Goal: Complete application form: Complete application form

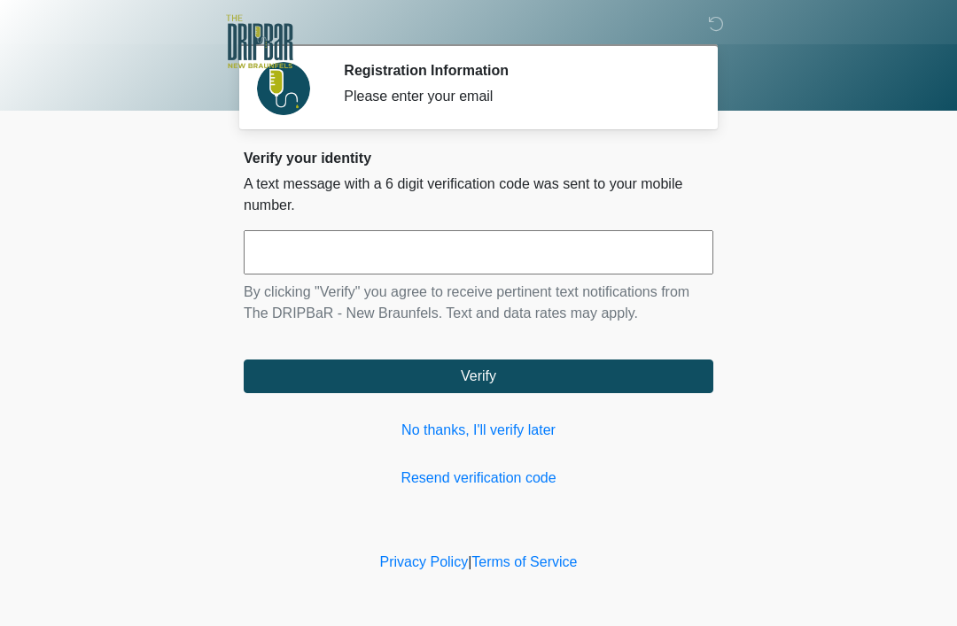
click at [450, 244] on input "text" at bounding box center [479, 252] width 470 height 44
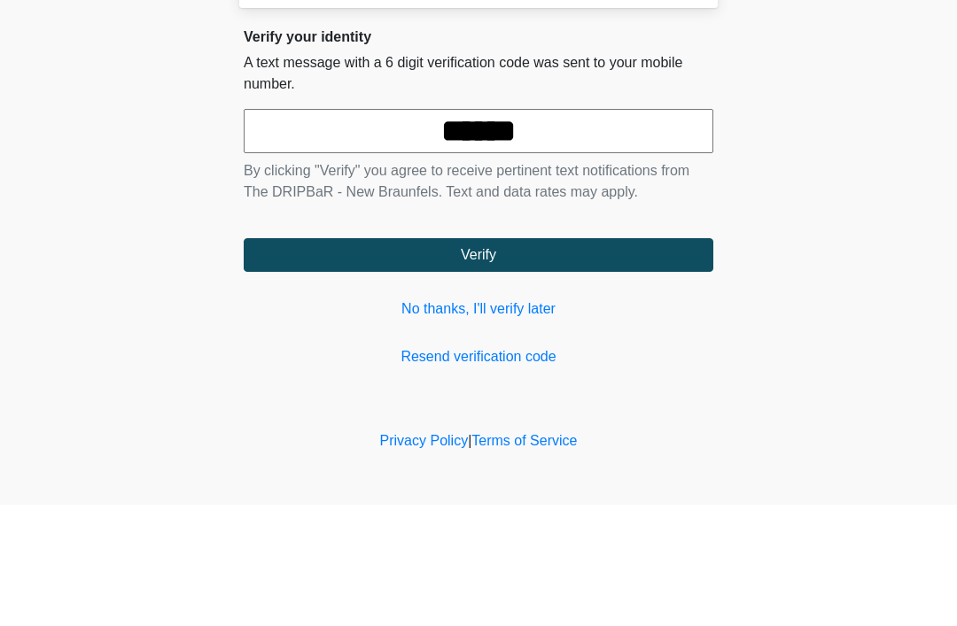
type input "******"
click at [500, 360] on button "Verify" at bounding box center [479, 377] width 470 height 34
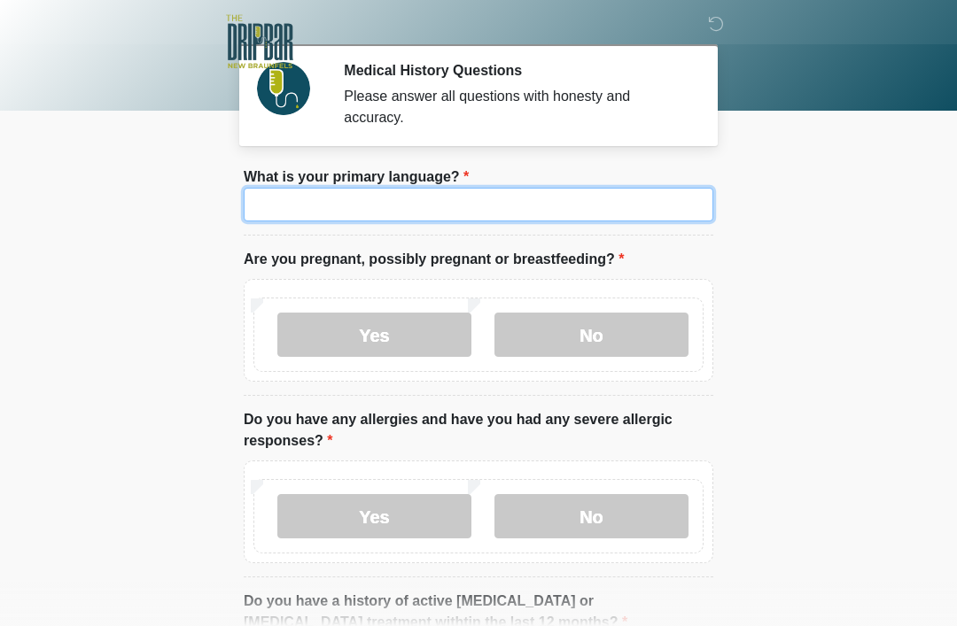
click at [602, 198] on input "What is your primary language?" at bounding box center [479, 205] width 470 height 34
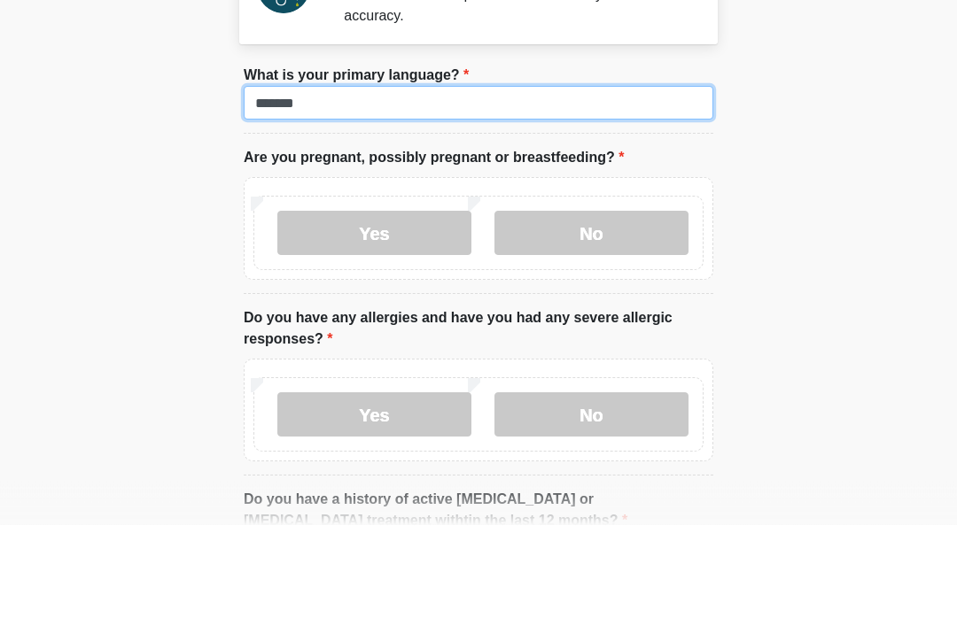
type input "*******"
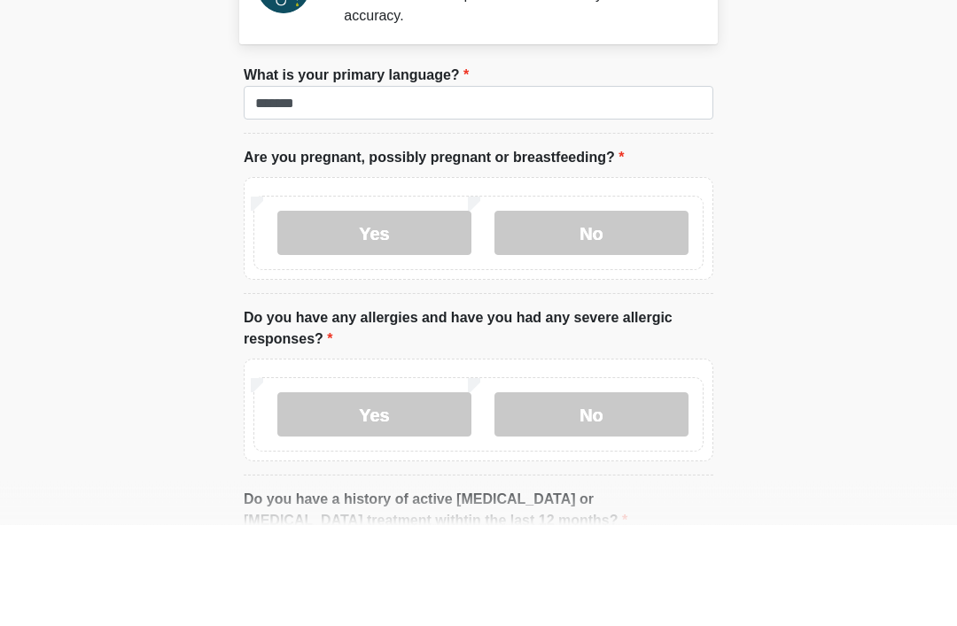
click at [610, 313] on label "No" at bounding box center [591, 335] width 194 height 44
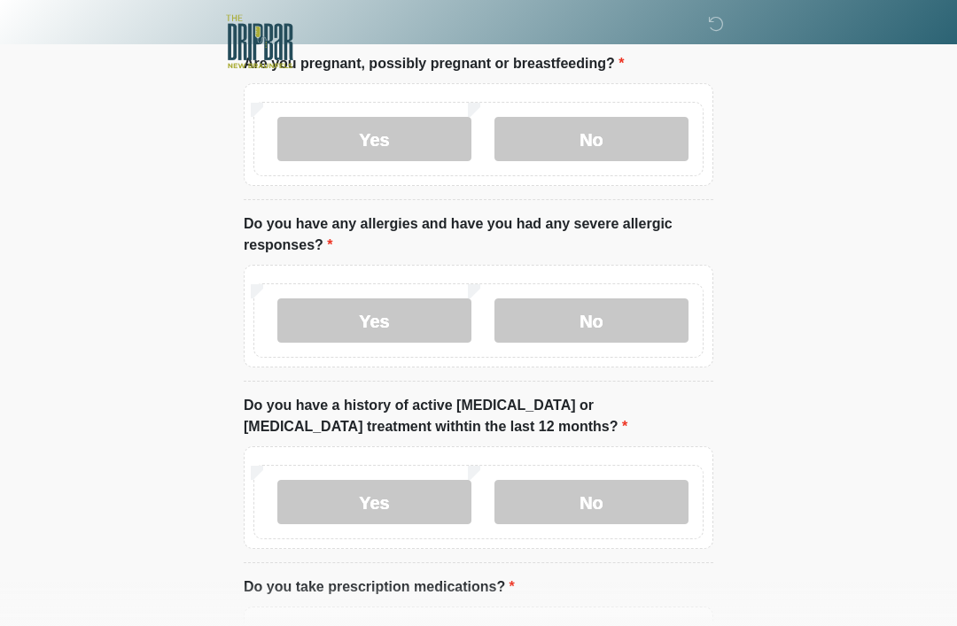
scroll to position [197, 0]
click at [633, 323] on label "No" at bounding box center [591, 320] width 194 height 44
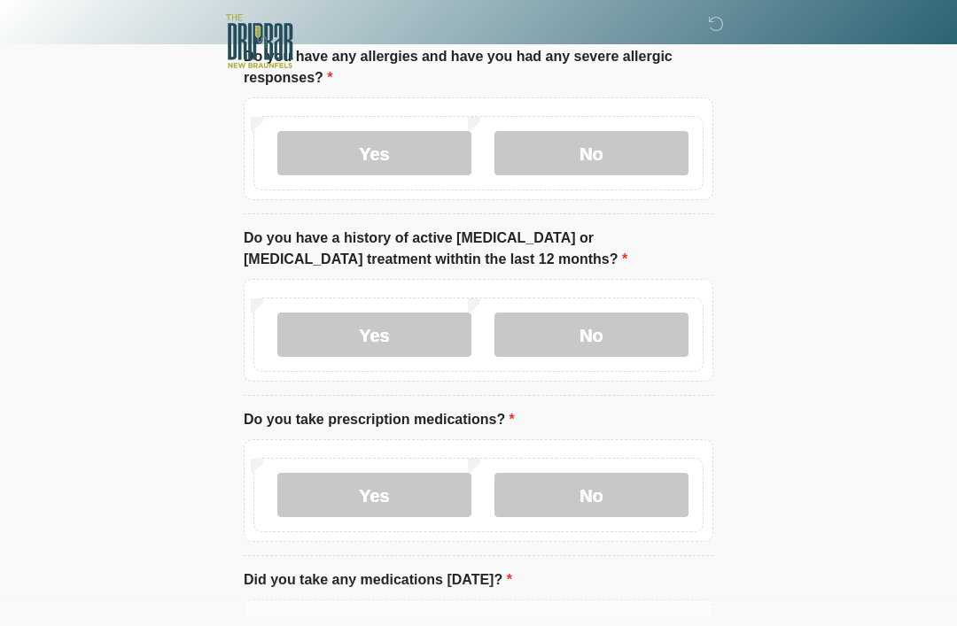
scroll to position [365, 0]
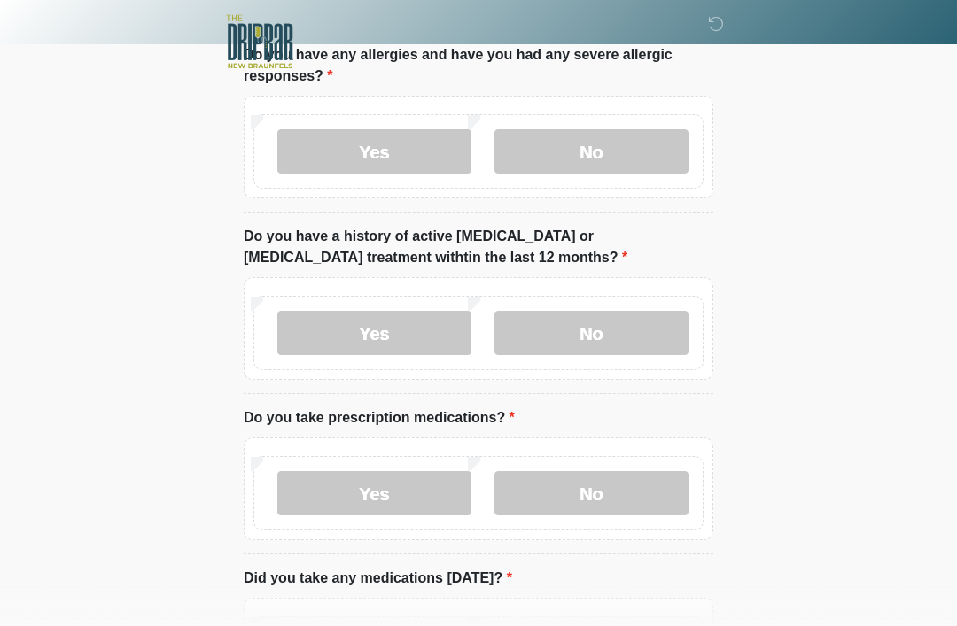
click at [636, 334] on label "No" at bounding box center [591, 333] width 194 height 44
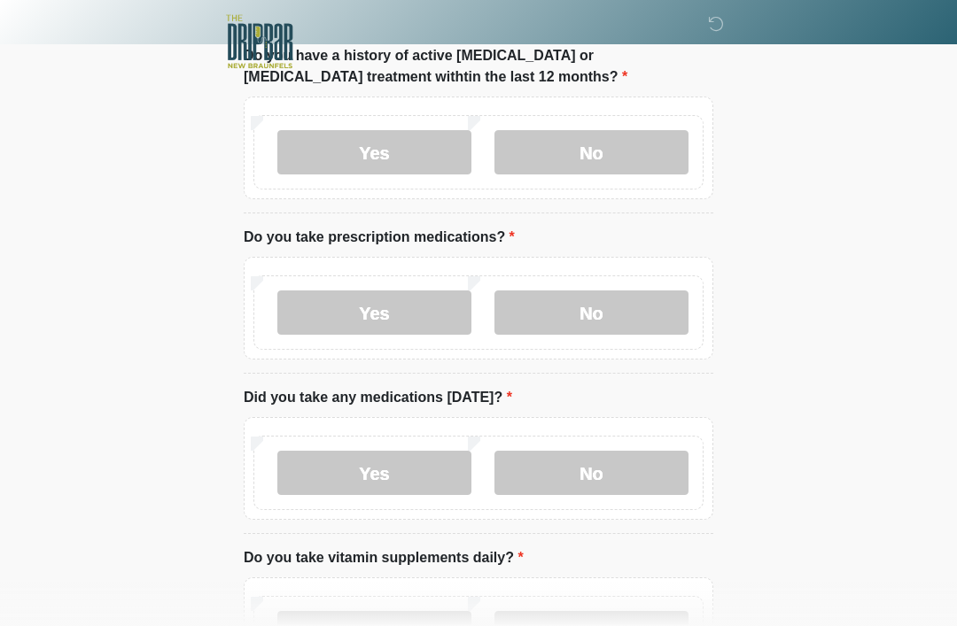
scroll to position [551, 0]
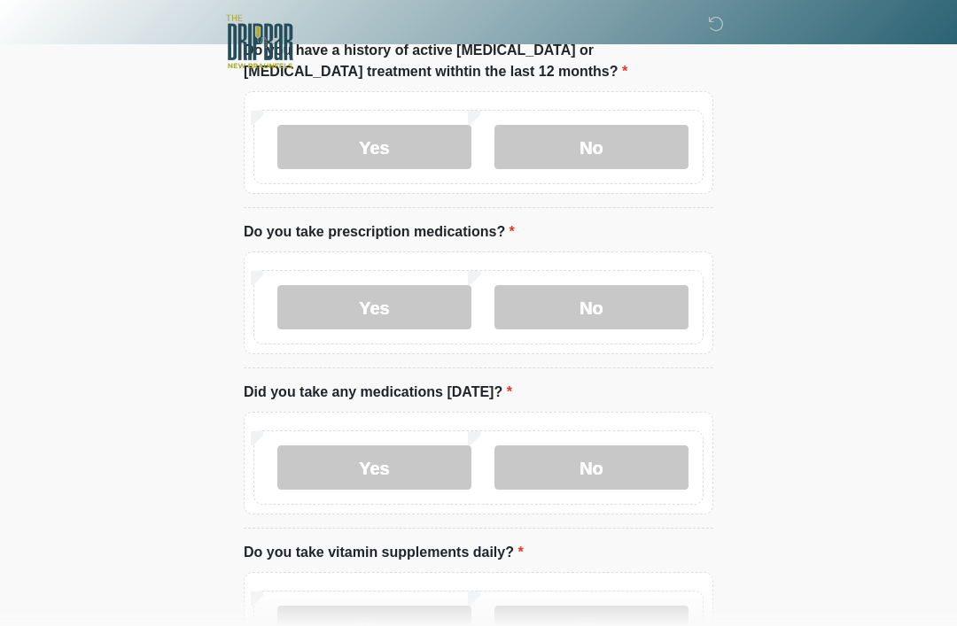
click at [645, 296] on label "No" at bounding box center [591, 307] width 194 height 44
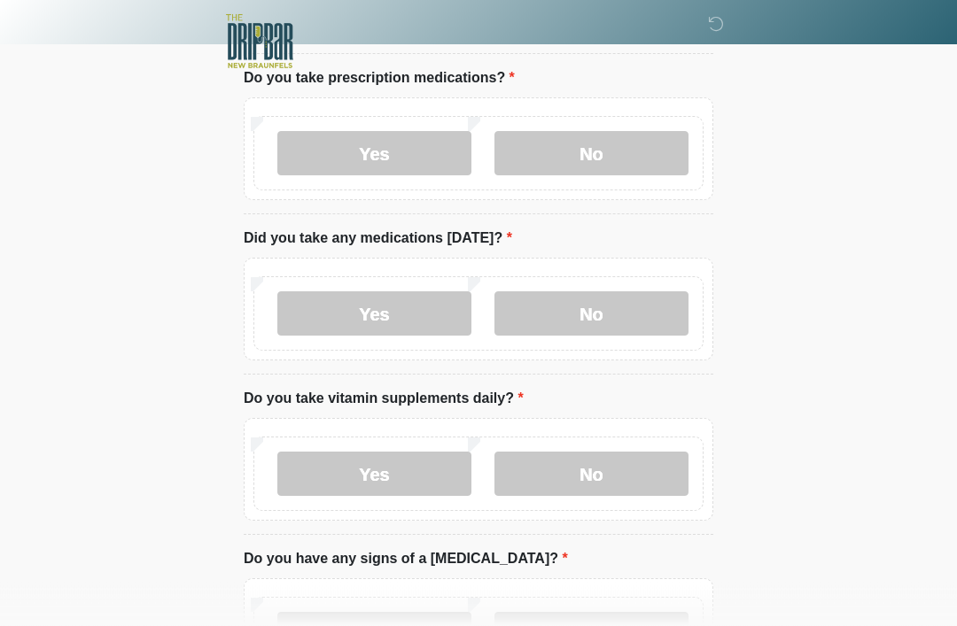
scroll to position [706, 0]
click at [655, 315] on label "No" at bounding box center [591, 313] width 194 height 44
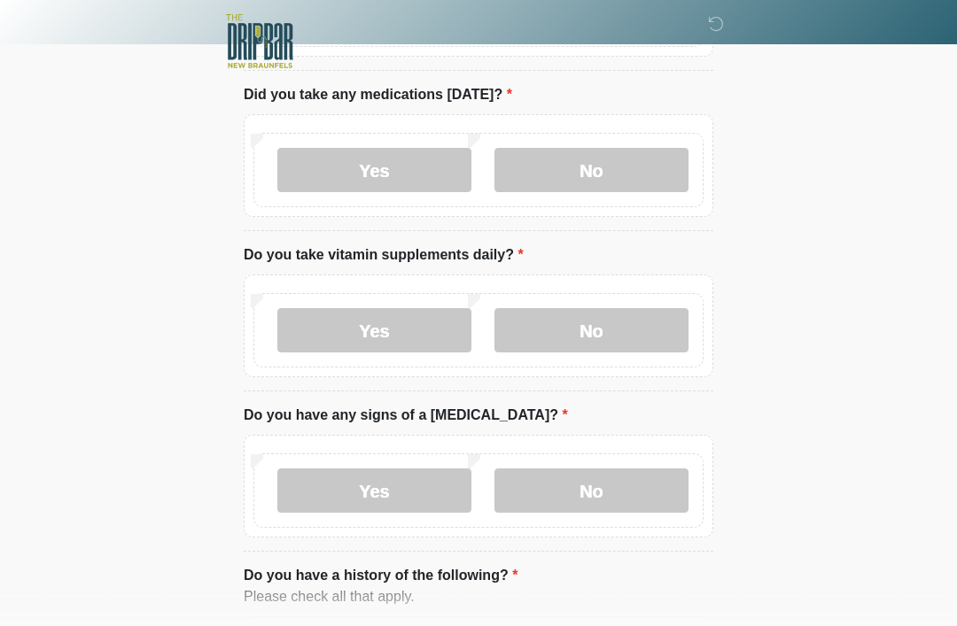
scroll to position [855, 0]
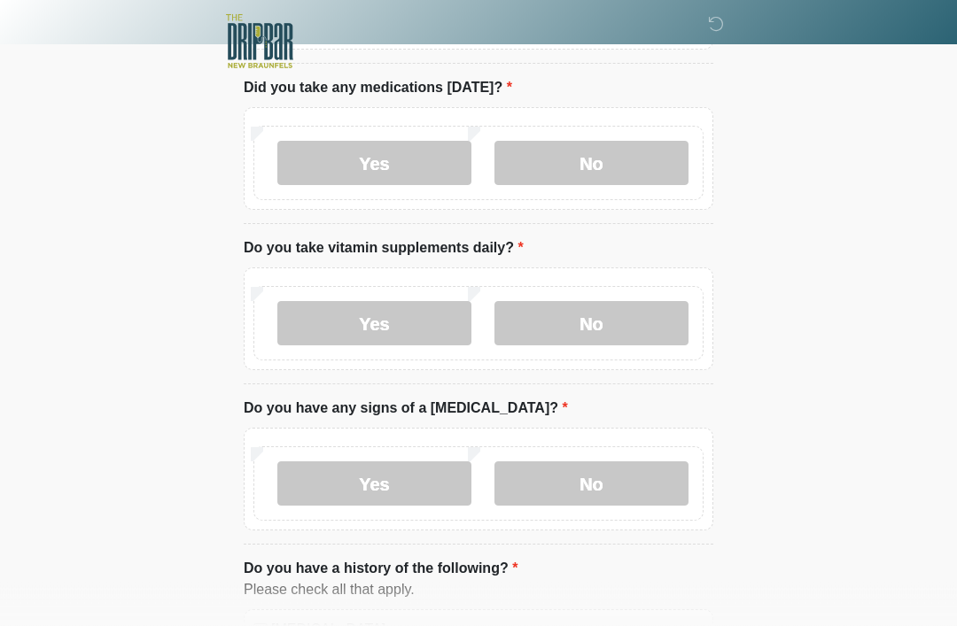
click at [633, 327] on label "No" at bounding box center [591, 324] width 194 height 44
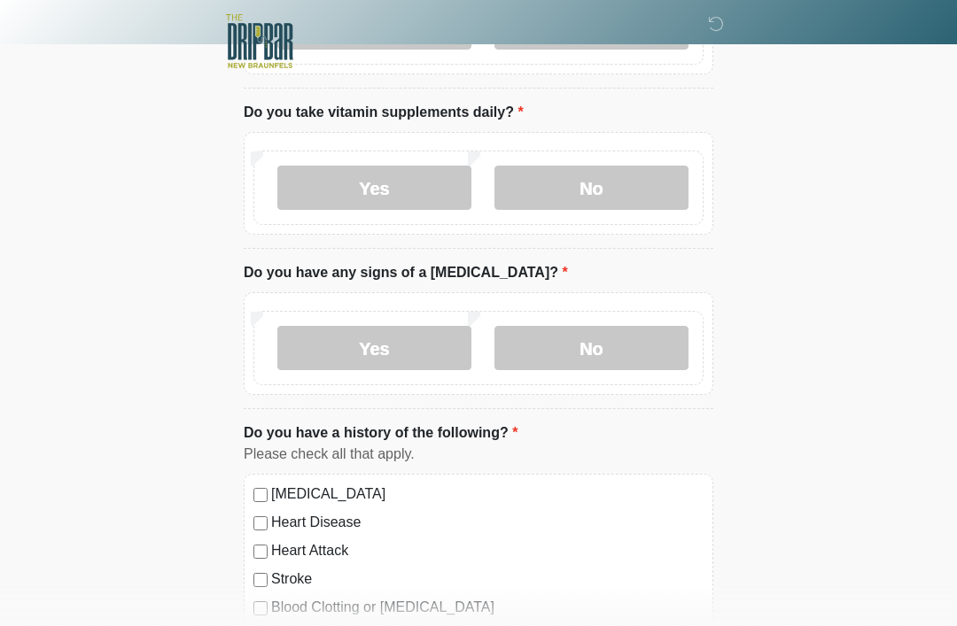
scroll to position [998, 0]
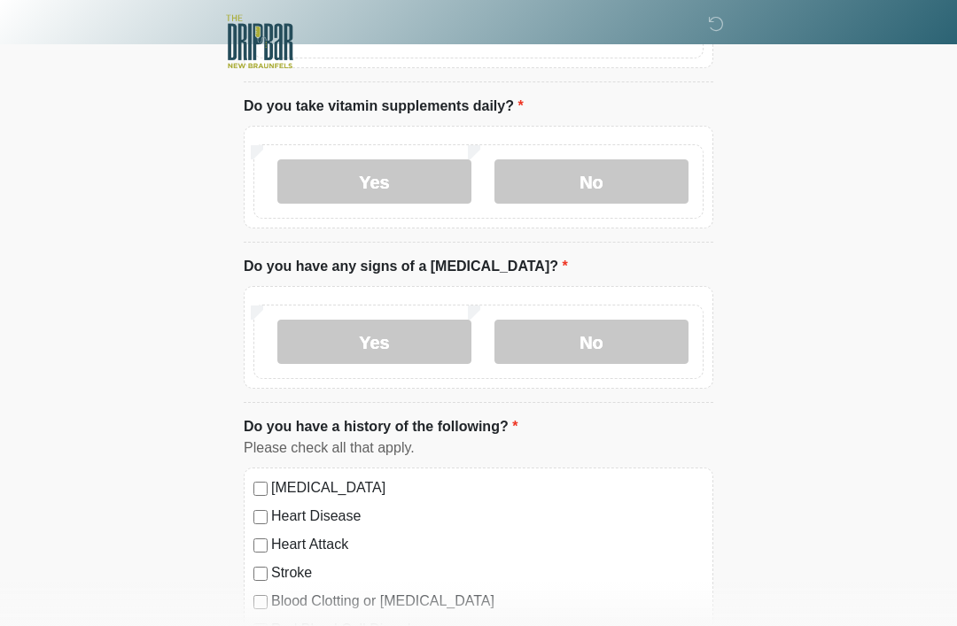
click at [623, 332] on label "No" at bounding box center [591, 342] width 194 height 44
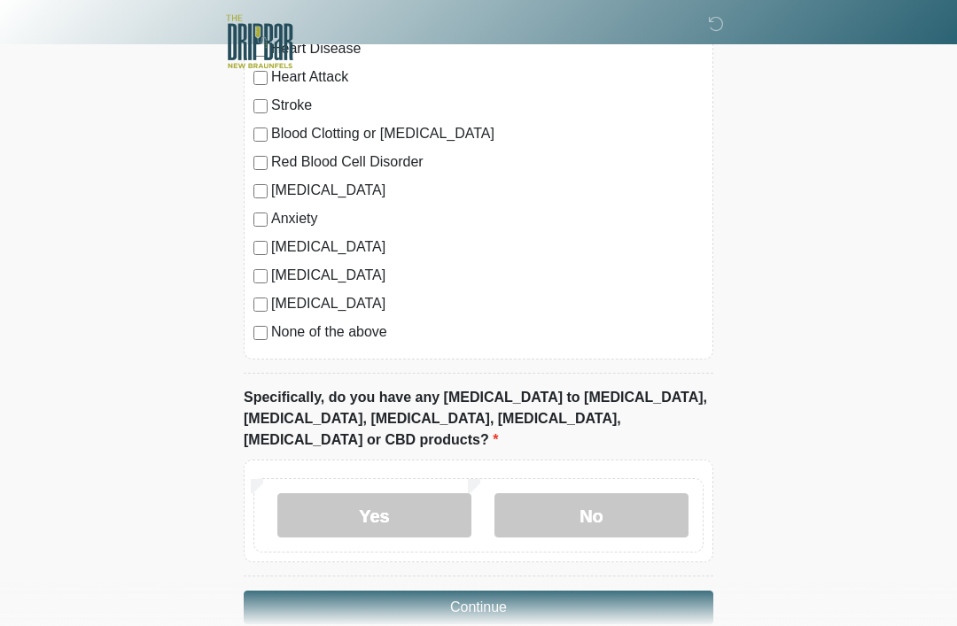
scroll to position [1477, 0]
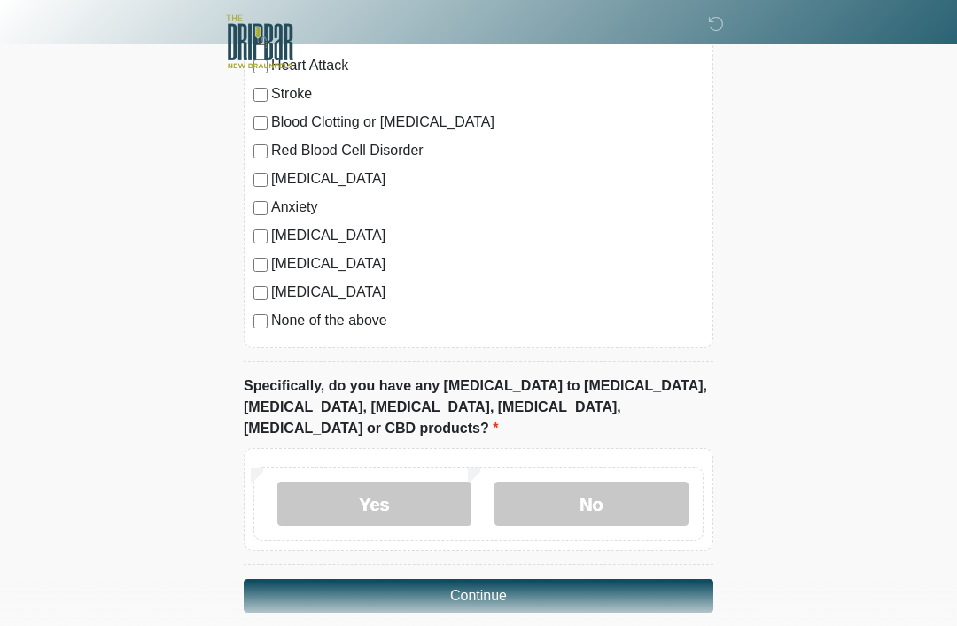
click at [584, 482] on label "No" at bounding box center [591, 504] width 194 height 44
click at [529, 579] on button "Continue" at bounding box center [479, 596] width 470 height 34
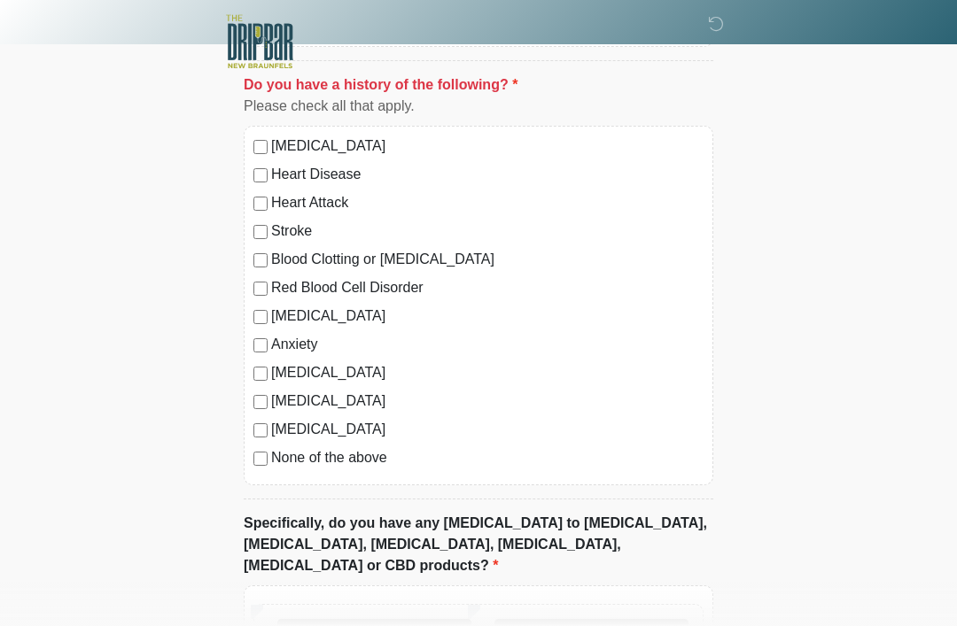
click at [354, 475] on div "High Blood Pressure Heart Disease Heart Attack Stroke Blood Clotting or Bleedin…" at bounding box center [479, 306] width 470 height 360
click at [365, 463] on label "None of the above" at bounding box center [487, 457] width 432 height 21
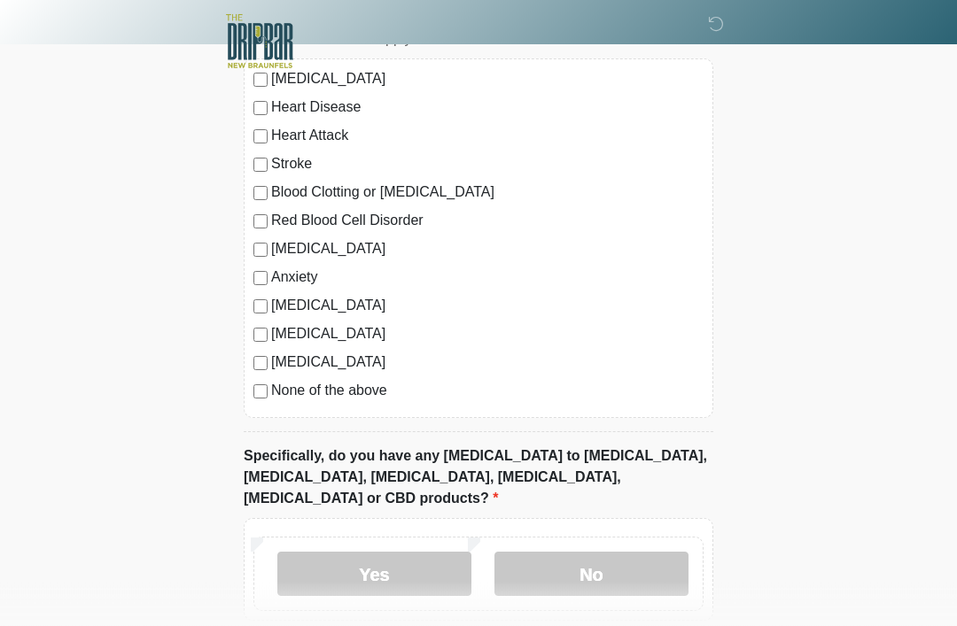
scroll to position [1477, 0]
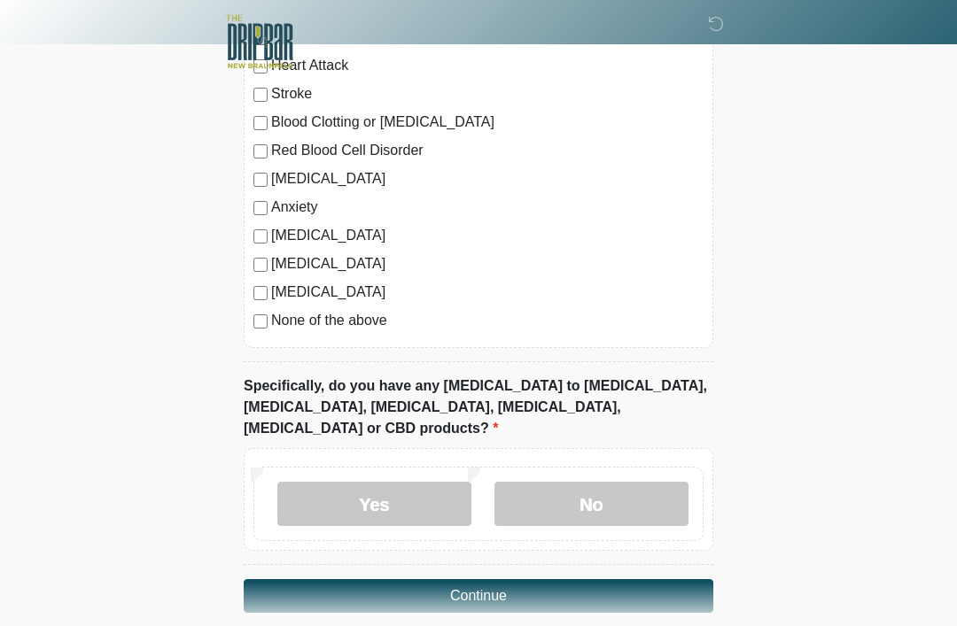
click at [520, 579] on button "Continue" at bounding box center [479, 596] width 470 height 34
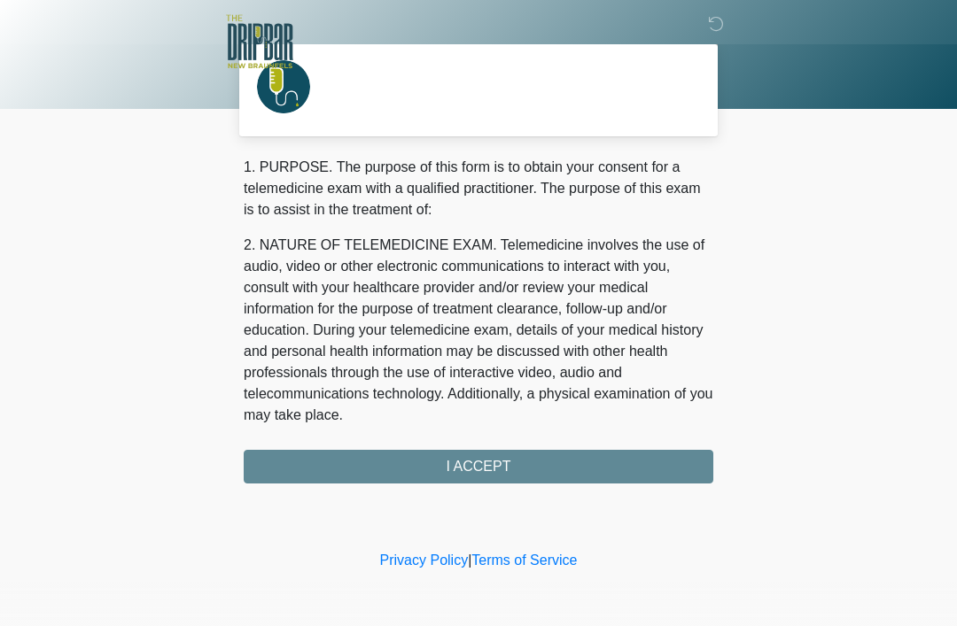
scroll to position [0, 0]
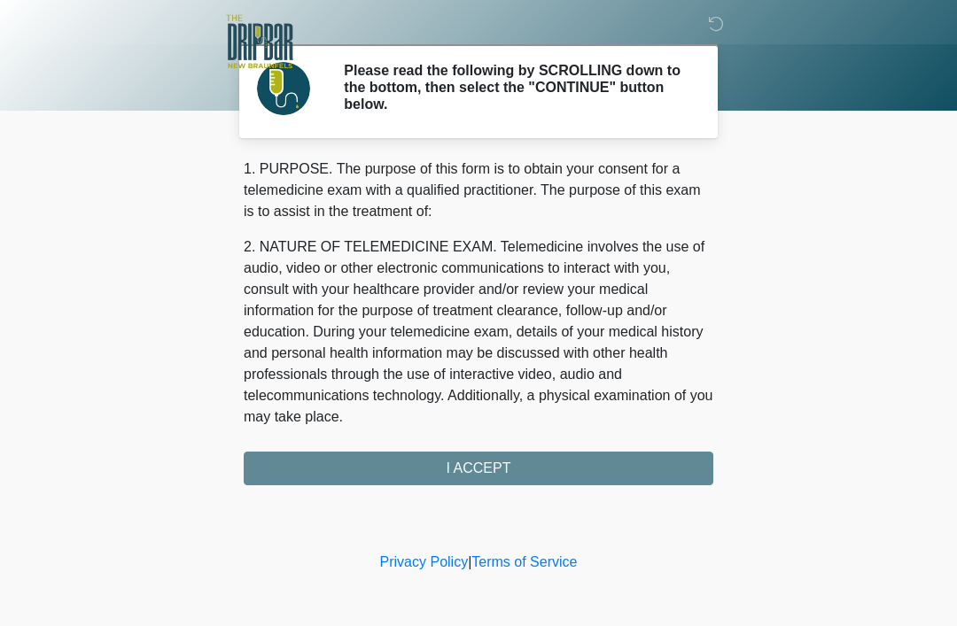
click at [492, 473] on div "1. PURPOSE. The purpose of this form is to obtain your consent for a telemedici…" at bounding box center [479, 322] width 470 height 327
click at [471, 476] on div "1. PURPOSE. The purpose of this form is to obtain your consent for a telemedici…" at bounding box center [479, 322] width 470 height 327
click at [424, 466] on div "1. PURPOSE. The purpose of this form is to obtain your consent for a telemedici…" at bounding box center [479, 322] width 470 height 327
click at [471, 464] on div "1. PURPOSE. The purpose of this form is to obtain your consent for a telemedici…" at bounding box center [479, 322] width 470 height 327
click at [470, 462] on div "1. PURPOSE. The purpose of this form is to obtain your consent for a telemedici…" at bounding box center [479, 322] width 470 height 327
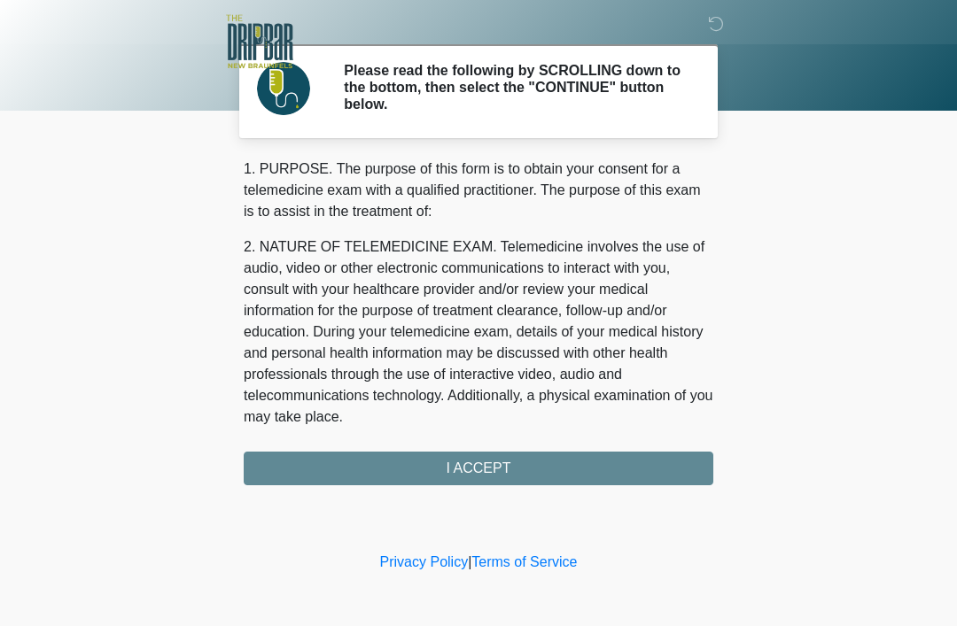
click at [482, 450] on div "1. PURPOSE. The purpose of this form is to obtain your consent for a telemedici…" at bounding box center [479, 322] width 470 height 327
click at [629, 108] on h2 "Please read the following by SCROLLING down to the bottom, then select the "CON…" at bounding box center [515, 87] width 343 height 51
click at [600, 472] on div "1. PURPOSE. The purpose of this form is to obtain your consent for a telemedici…" at bounding box center [479, 322] width 470 height 327
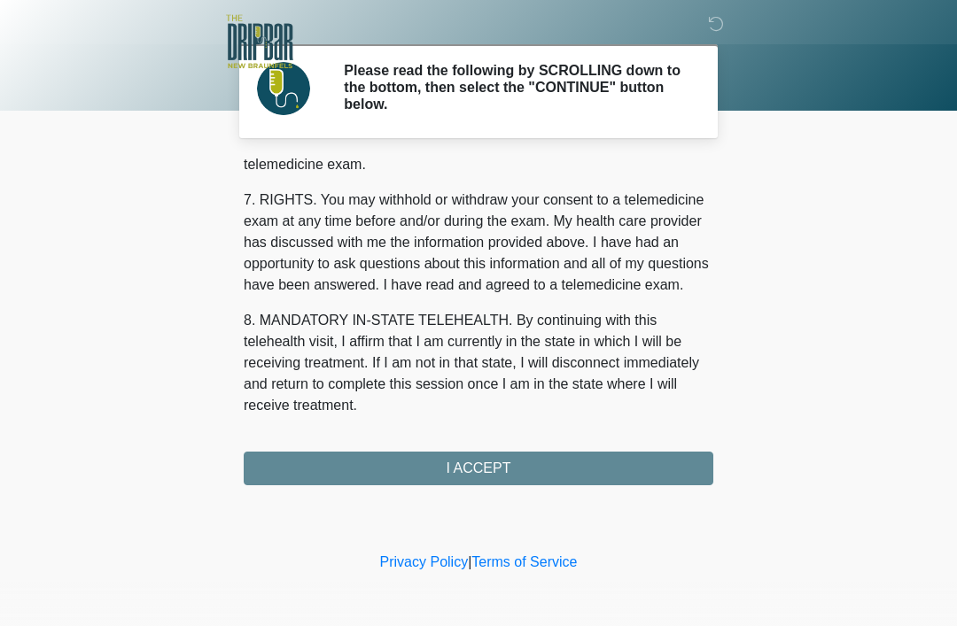
scroll to position [777, 0]
click at [522, 471] on button "I ACCEPT" at bounding box center [479, 469] width 470 height 34
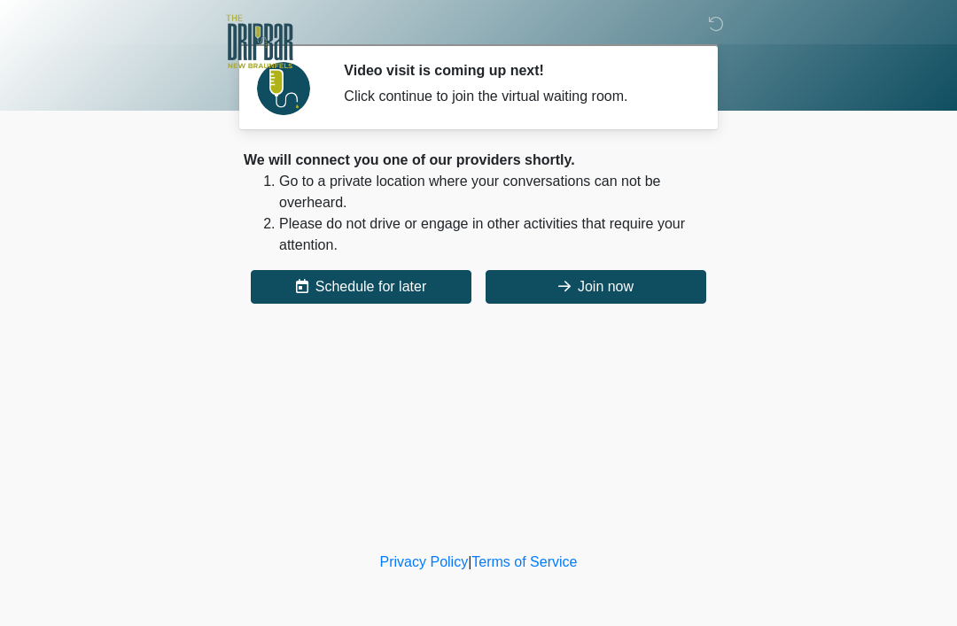
click at [661, 296] on button "Join now" at bounding box center [596, 287] width 221 height 34
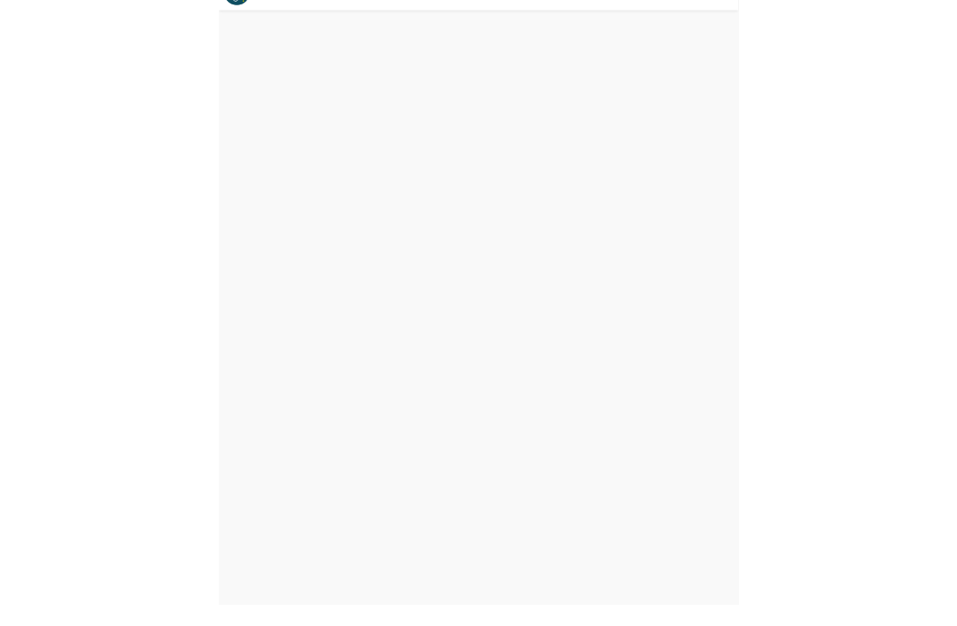
scroll to position [5, 0]
